Goal: Download file/media

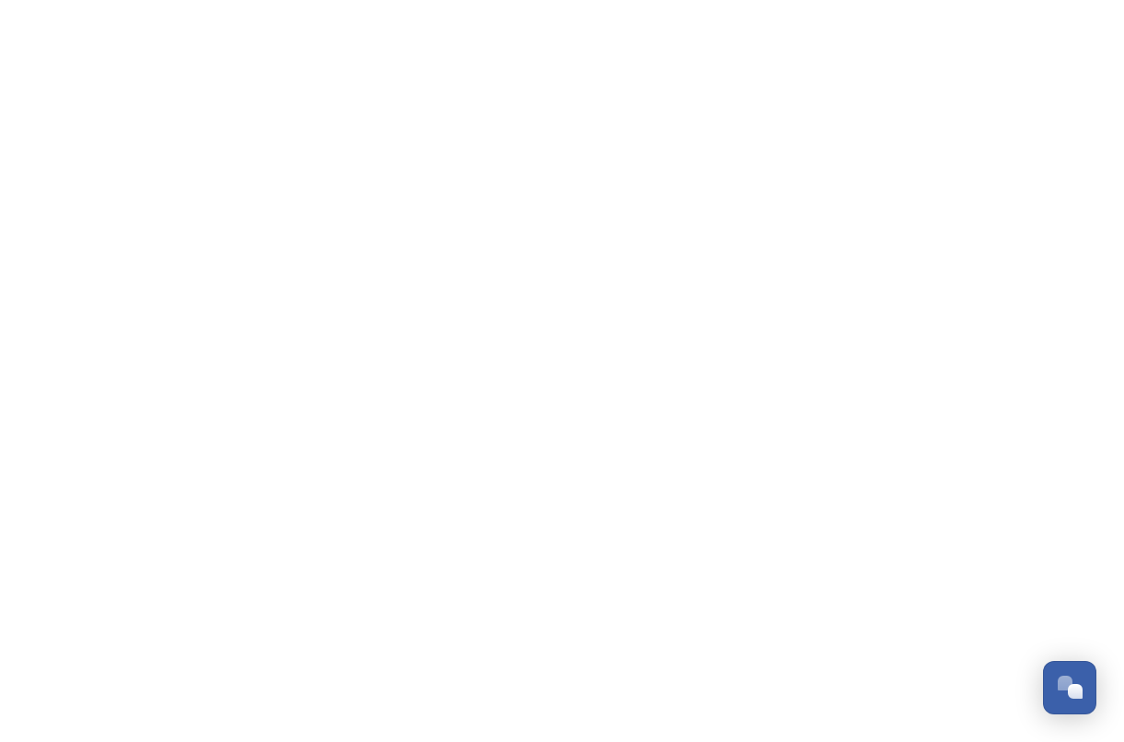
scroll to position [3137, 0]
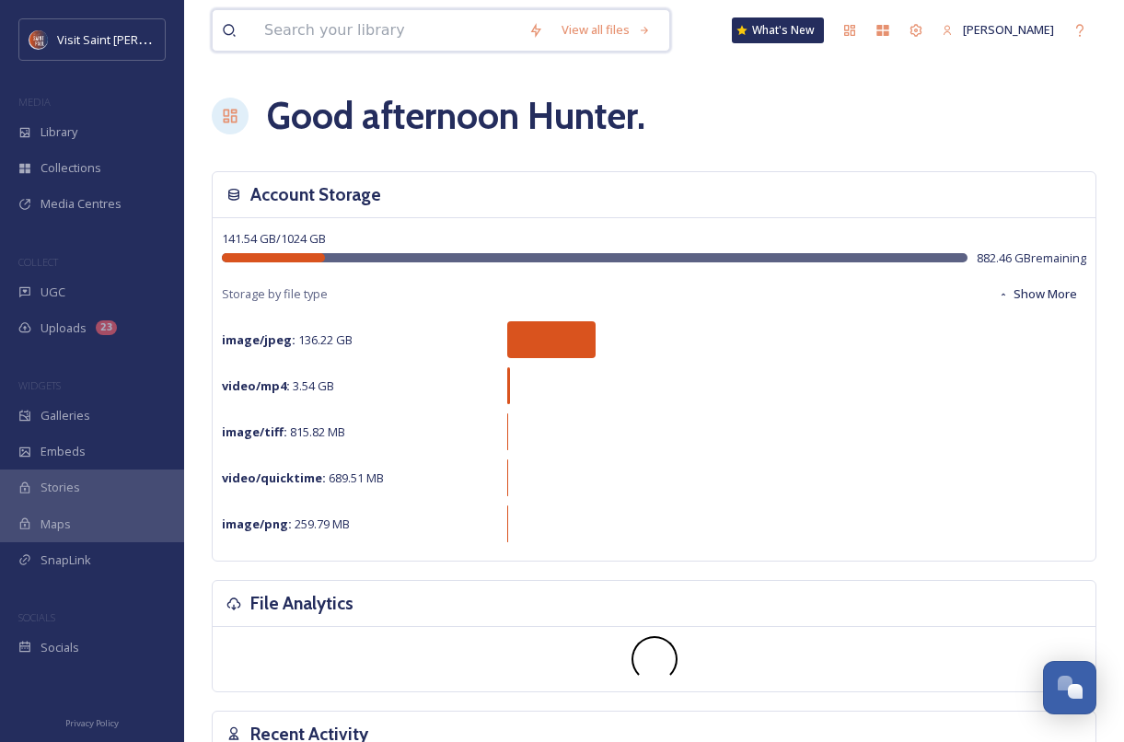
click at [385, 34] on input at bounding box center [387, 30] width 264 height 41
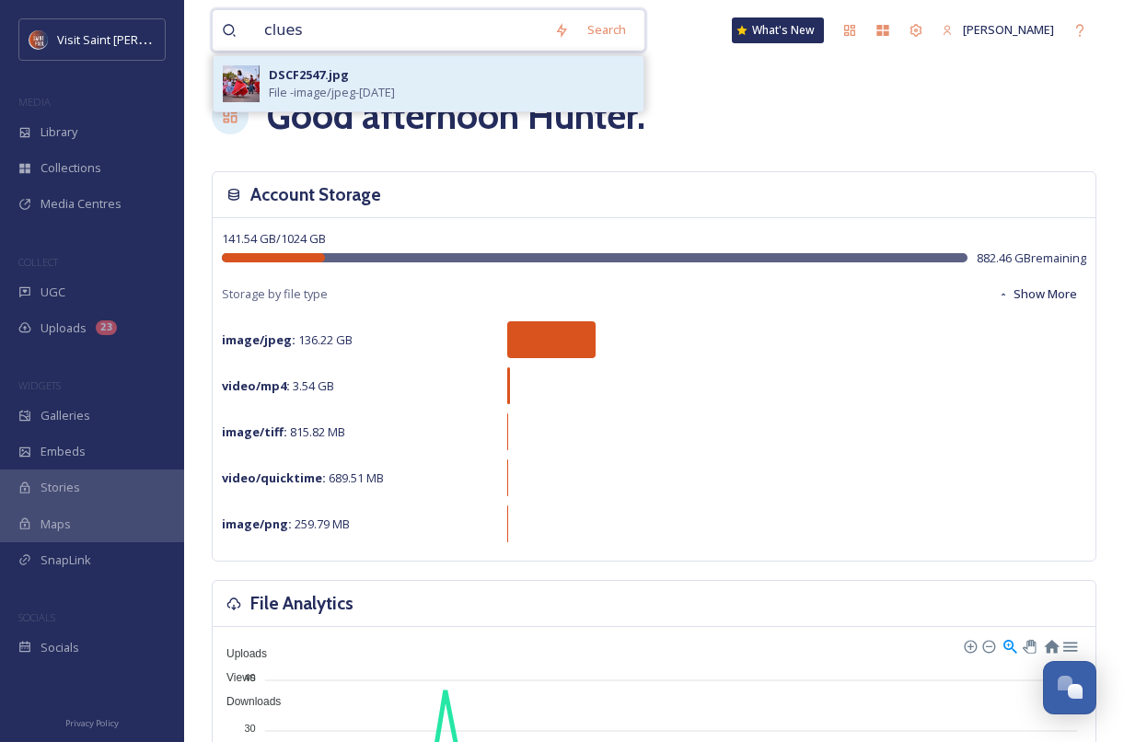
type input "clues"
click at [348, 66] on div "DSCF2547.jpg File - image/jpeg - [DATE]" at bounding box center [452, 83] width 366 height 35
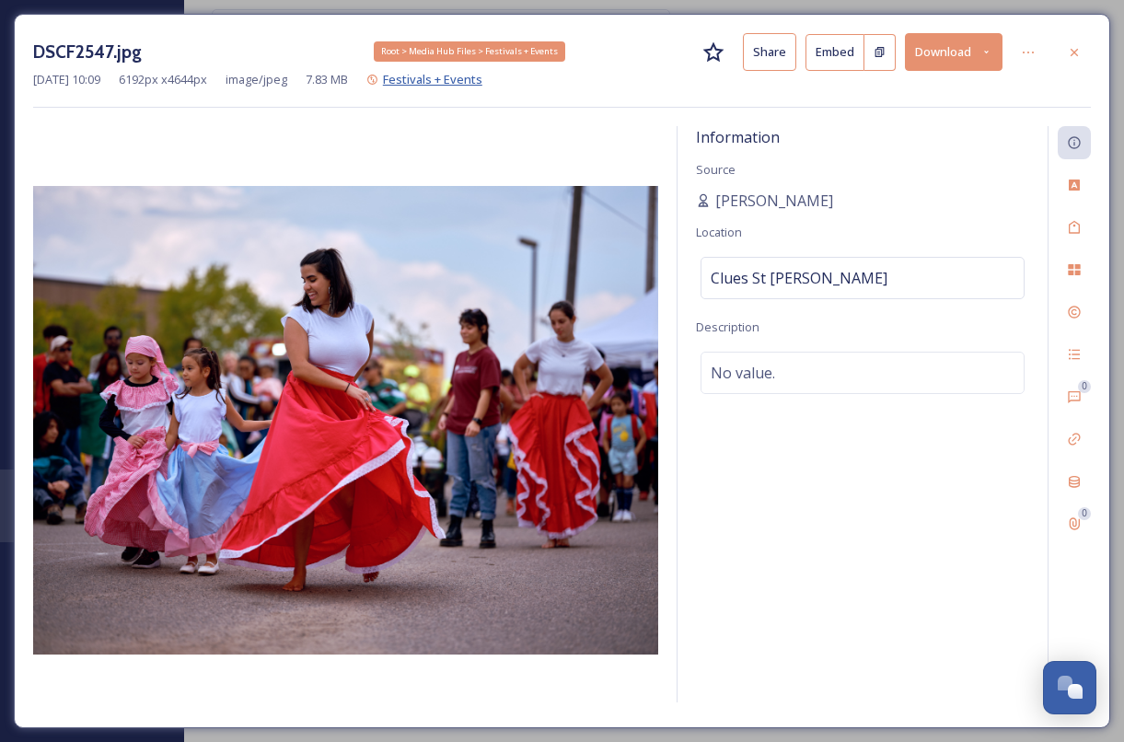
click at [482, 78] on span "Festivals + Events" at bounding box center [432, 79] width 99 height 17
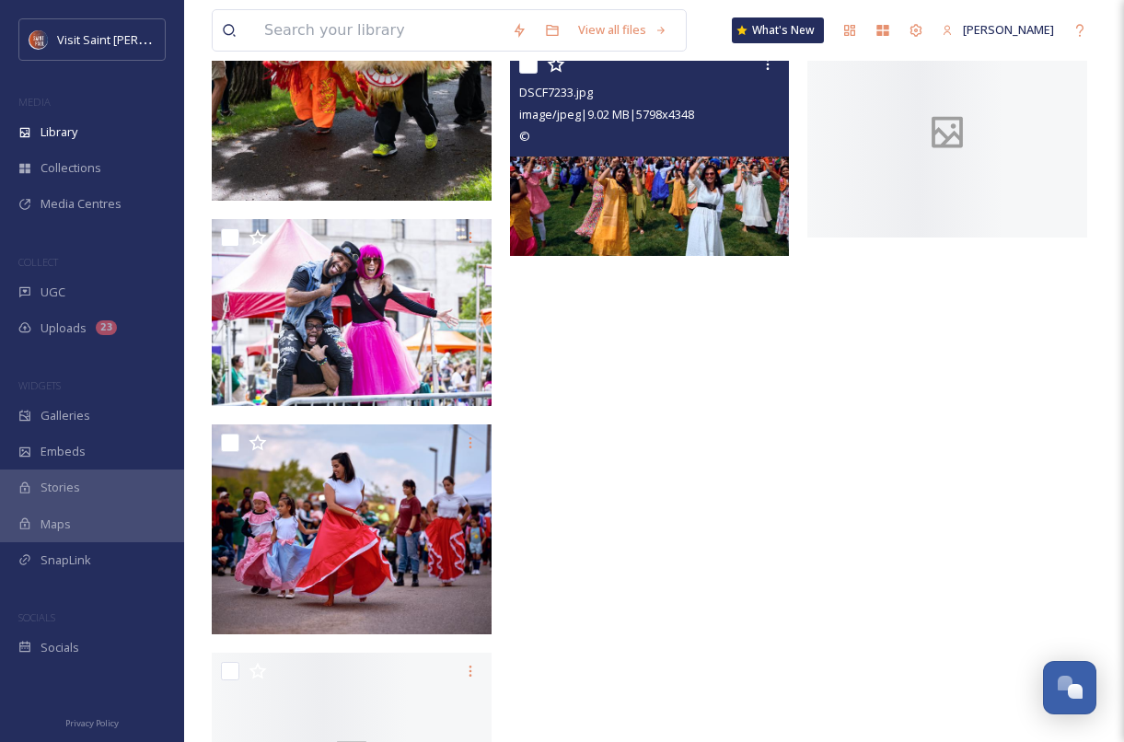
scroll to position [1554, 0]
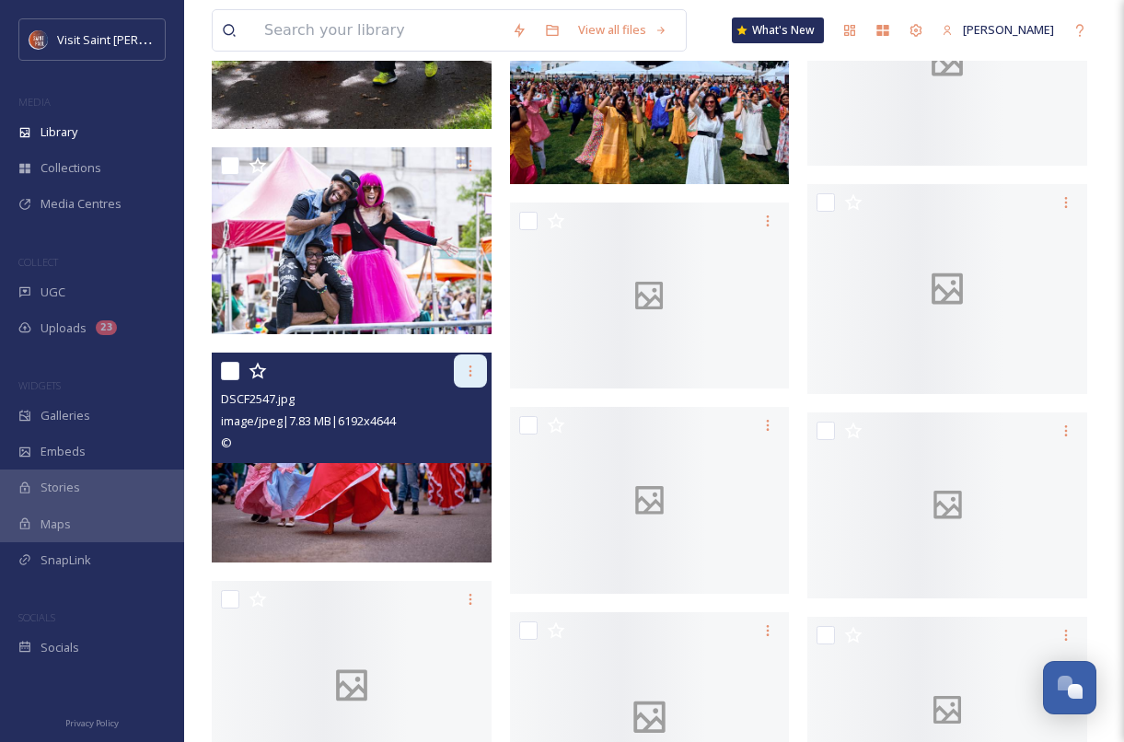
click at [464, 369] on icon at bounding box center [470, 371] width 15 height 15
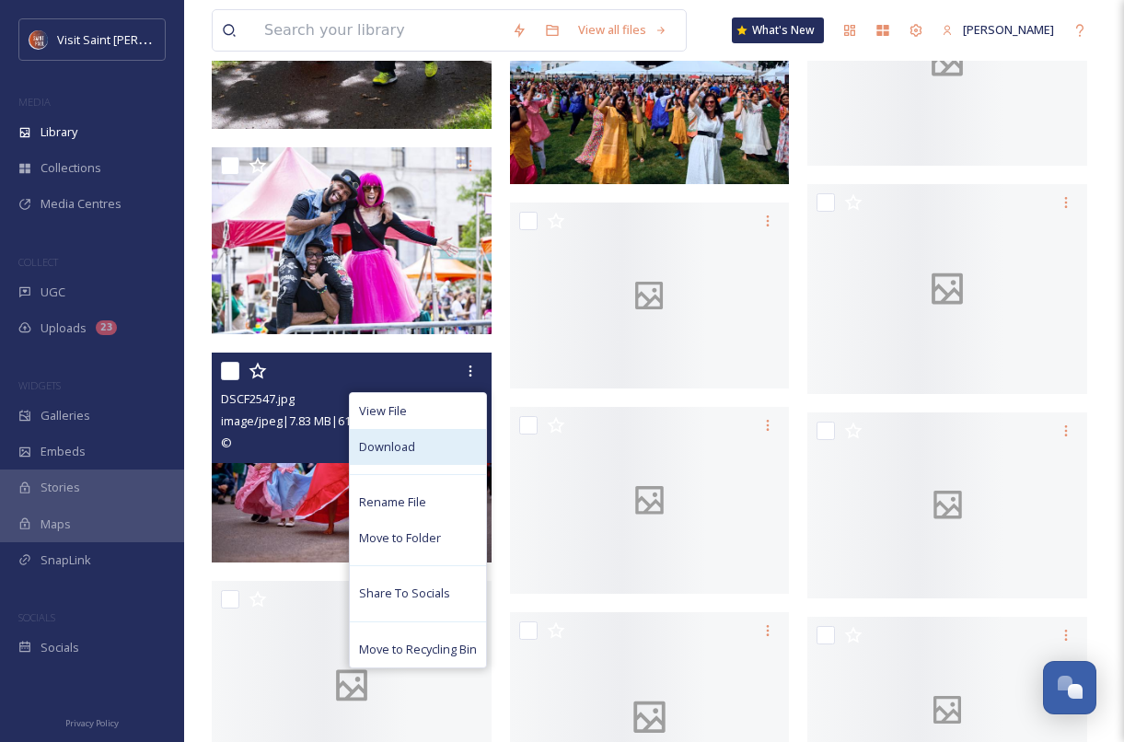
click at [396, 445] on span "Download" at bounding box center [387, 446] width 56 height 17
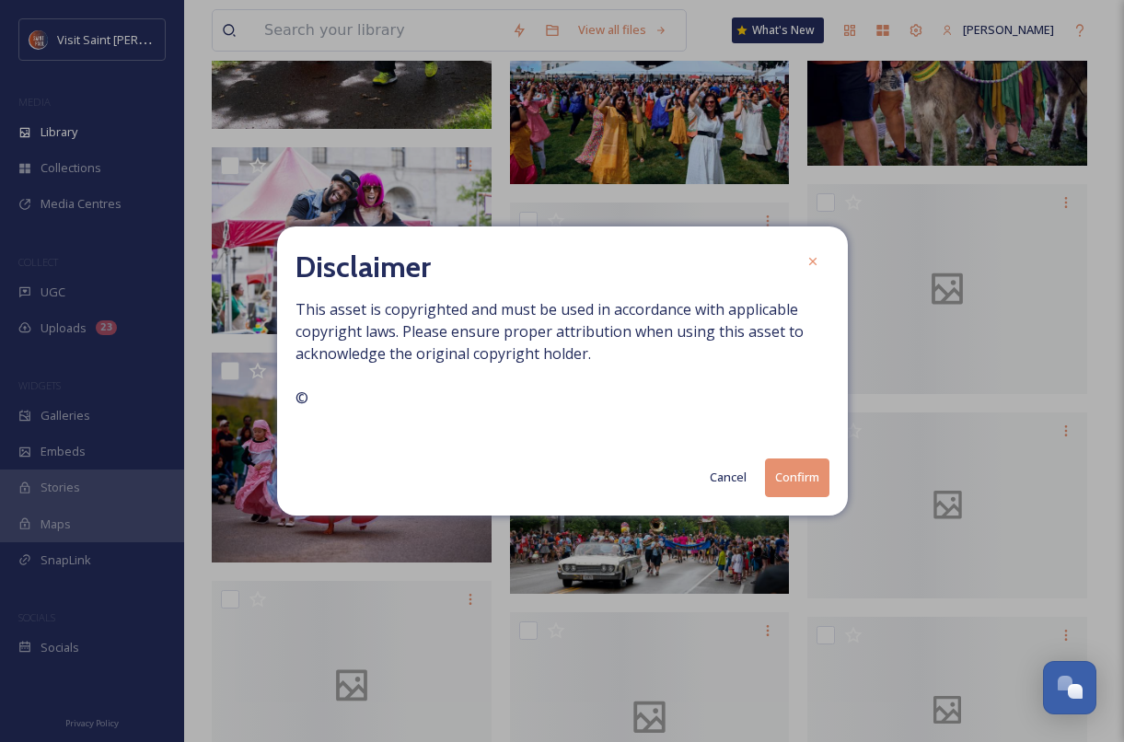
click at [804, 479] on button "Confirm" at bounding box center [797, 478] width 64 height 38
